Goal: Task Accomplishment & Management: Complete application form

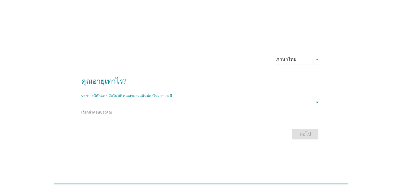
click at [180, 104] on input "รายการนี้เป็นแบบอัตโนมัติ คุณสามารถพิมพ์ลงในรายการนี้" at bounding box center [196, 102] width 231 height 10
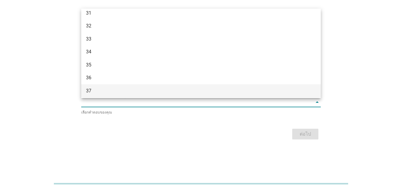
scroll to position [175, 0]
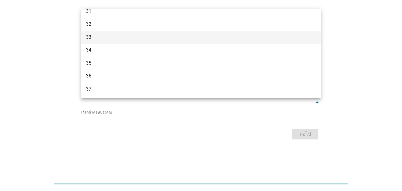
click at [98, 39] on div "33" at bounding box center [191, 37] width 211 height 7
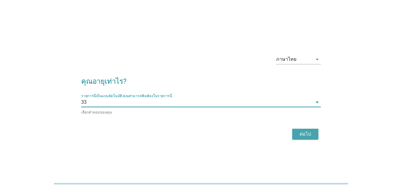
click at [315, 133] on button "ต่อไป" at bounding box center [305, 133] width 26 height 11
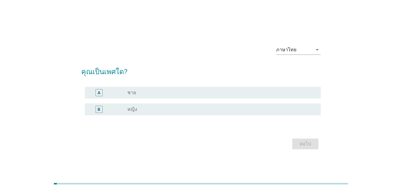
click at [209, 111] on div "radio_button_unchecked หญิง" at bounding box center [219, 109] width 184 height 6
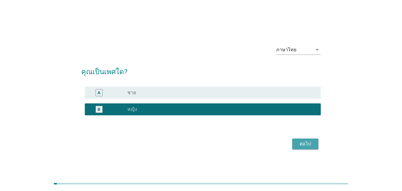
click at [310, 143] on div "ต่อไป" at bounding box center [305, 143] width 17 height 7
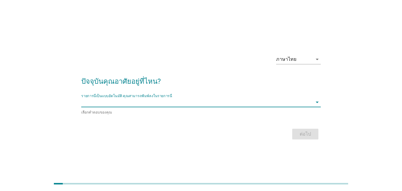
click at [124, 105] on input "รายการนี้เป็นแบบอัตโนมัติ คุณสามารถพิมพ์ลงในรายการนี้" at bounding box center [196, 102] width 231 height 10
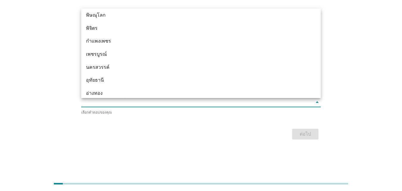
scroll to position [464, 0]
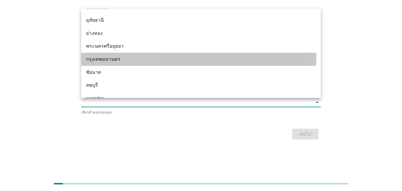
click at [121, 58] on div "กรุงเทพมหานคร" at bounding box center [191, 59] width 211 height 7
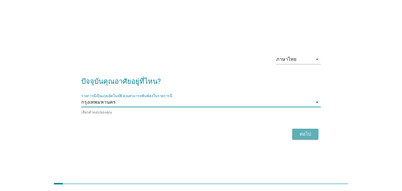
click at [299, 129] on button "ต่อไป" at bounding box center [305, 133] width 26 height 11
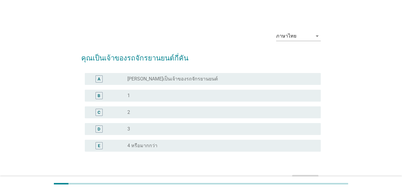
click at [177, 95] on div "radio_button_unchecked 1" at bounding box center [219, 95] width 184 height 6
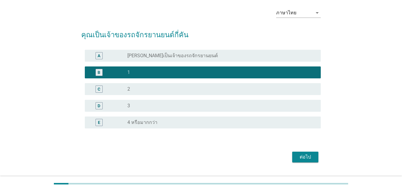
scroll to position [30, 0]
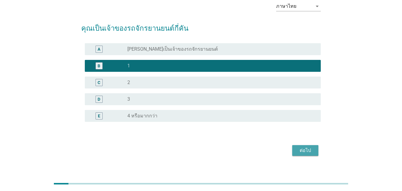
click at [304, 152] on div "ต่อไป" at bounding box center [305, 150] width 17 height 7
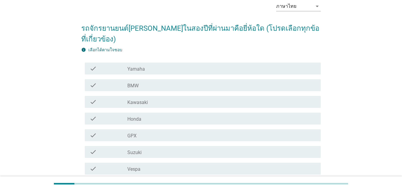
scroll to position [0, 0]
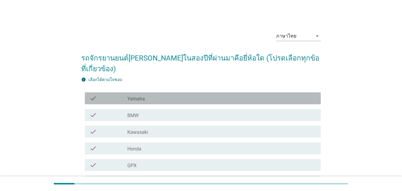
click at [206, 95] on div "check_box_outline_blank Yamaha" at bounding box center [221, 98] width 188 height 7
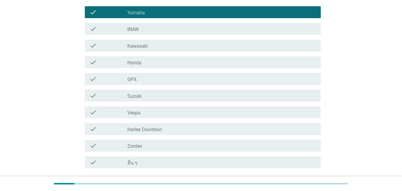
scroll to position [89, 0]
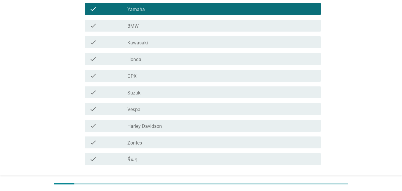
click at [306, 183] on div "ต่อไป" at bounding box center [305, 186] width 17 height 7
